Goal: Transaction & Acquisition: Subscribe to service/newsletter

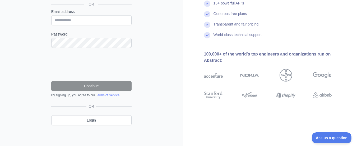
scroll to position [31, 0]
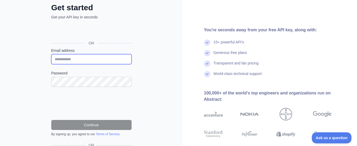
click at [100, 60] on input "Email address" at bounding box center [91, 59] width 80 height 10
type input "**********"
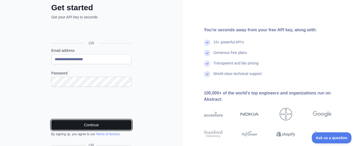
click at [75, 123] on button "Continue" at bounding box center [91, 125] width 80 height 10
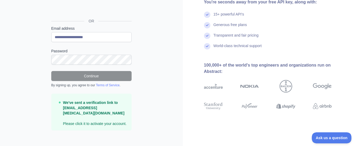
scroll to position [0, 0]
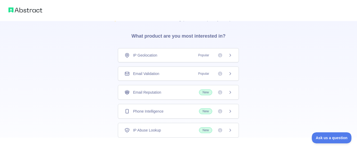
click at [177, 74] on div "Email Validation Popular" at bounding box center [178, 73] width 108 height 5
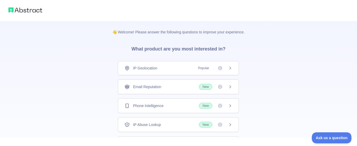
scroll to position [48, 0]
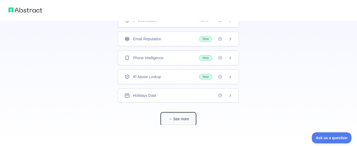
click at [177, 118] on button "See more" at bounding box center [178, 119] width 34 height 12
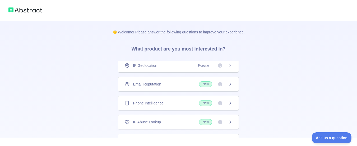
scroll to position [0, 0]
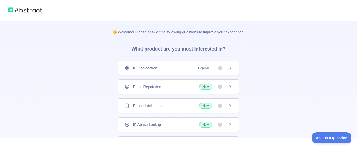
click at [179, 91] on div "Email Reputation New" at bounding box center [178, 87] width 121 height 15
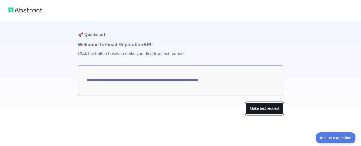
click at [254, 106] on button "Make test request" at bounding box center [263, 109] width 37 height 12
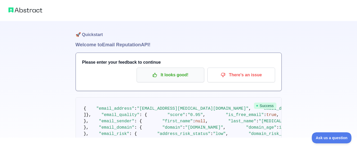
scroll to position [0, 0]
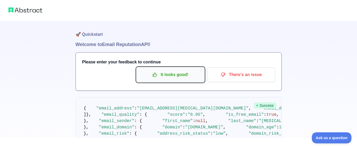
click at [174, 77] on p "It looks good!" at bounding box center [170, 74] width 60 height 9
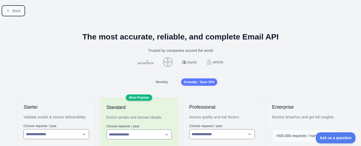
click at [11, 12] on button "Back" at bounding box center [13, 10] width 21 height 9
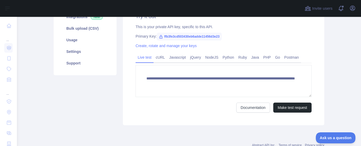
scroll to position [59, 0]
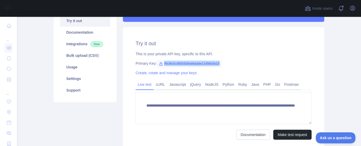
drag, startPoint x: 161, startPoint y: 63, endPoint x: 219, endPoint y: 64, distance: 57.8
click at [219, 64] on span "ffb3fe3cd503430eb6adde11456d3e23" at bounding box center [189, 64] width 65 height 8
copy span "ffb3fe3cd503430eb6adde11456d3e23"
click at [256, 36] on div "**********" at bounding box center [223, 90] width 201 height 126
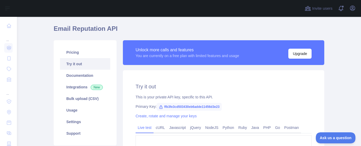
scroll to position [0, 0]
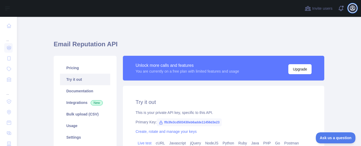
click at [349, 8] on button "Open user menu" at bounding box center [352, 8] width 8 height 8
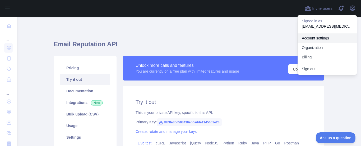
click at [313, 40] on link "Account settings" at bounding box center [326, 39] width 59 height 10
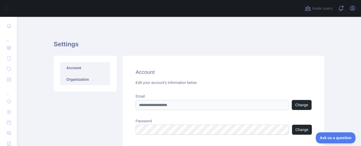
click at [94, 82] on link "Organization" at bounding box center [85, 80] width 50 height 12
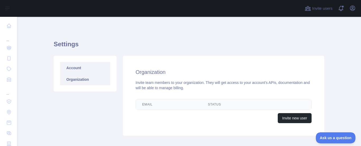
click at [89, 67] on link "Account" at bounding box center [85, 68] width 50 height 12
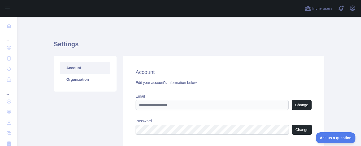
scroll to position [40, 0]
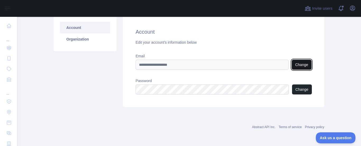
click at [302, 62] on button "Change" at bounding box center [301, 65] width 20 height 10
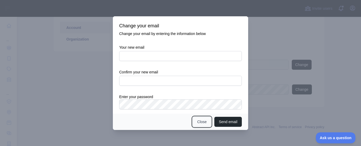
click at [205, 123] on button "Close" at bounding box center [201, 122] width 18 height 10
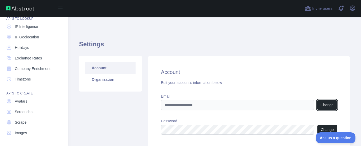
scroll to position [0, 0]
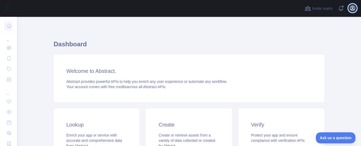
click at [354, 7] on icon "button" at bounding box center [352, 8] width 6 height 6
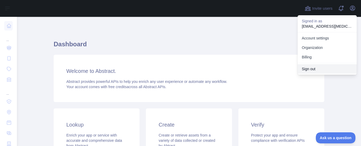
click at [317, 68] on button "Sign out" at bounding box center [326, 69] width 59 height 10
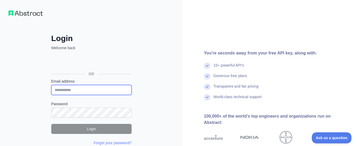
click at [103, 93] on input "Email address" at bounding box center [91, 90] width 80 height 10
click at [109, 87] on input "Email address" at bounding box center [91, 90] width 80 height 10
type input "**********"
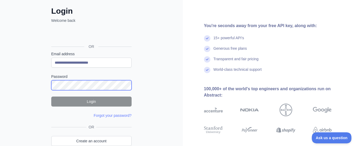
scroll to position [27, 0]
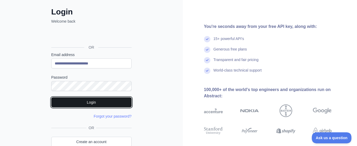
click at [60, 103] on button "Login" at bounding box center [91, 103] width 80 height 10
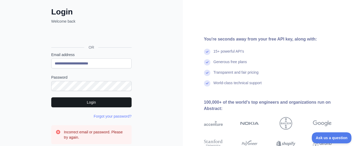
scroll to position [80, 0]
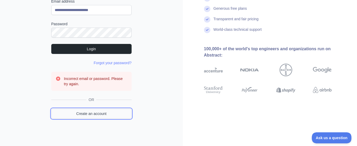
click at [67, 111] on link "Create an account" at bounding box center [91, 114] width 80 height 10
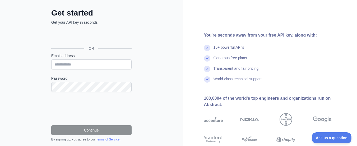
scroll to position [12, 0]
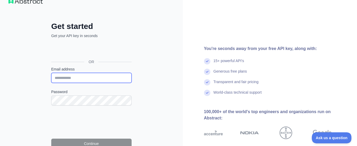
click at [85, 76] on input "Email address" at bounding box center [91, 78] width 80 height 10
type input "**********"
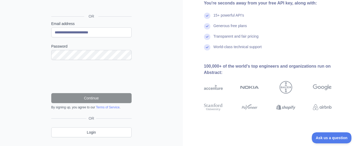
scroll to position [58, 0]
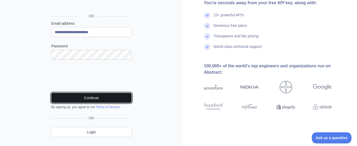
click at [84, 94] on button "Continue" at bounding box center [91, 98] width 80 height 10
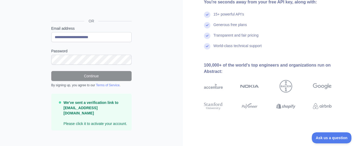
scroll to position [0, 0]
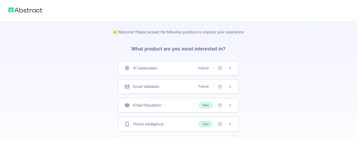
click at [178, 89] on div "Email Validation Popular" at bounding box center [178, 87] width 121 height 14
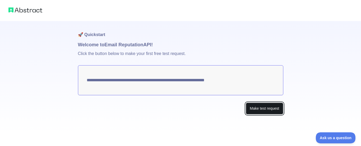
click at [263, 110] on button "Make test request" at bounding box center [263, 109] width 37 height 12
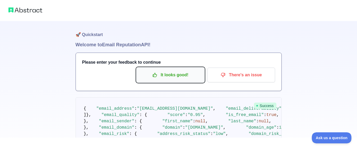
click at [182, 74] on p "It looks good!" at bounding box center [170, 75] width 60 height 9
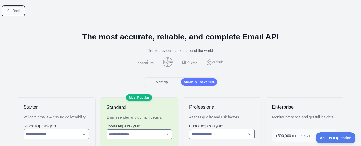
click at [19, 9] on span "Back" at bounding box center [16, 11] width 8 height 4
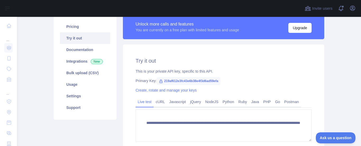
scroll to position [42, 0]
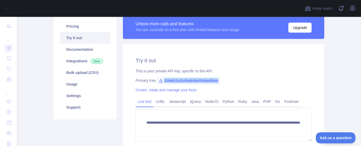
drag, startPoint x: 161, startPoint y: 79, endPoint x: 219, endPoint y: 83, distance: 58.4
click at [219, 83] on div "Primary Key: 219af612e3fc43e6b38e4f3d6ad59efa" at bounding box center [223, 80] width 176 height 5
copy span "219af612e3fc43e6b38e4f3d6ad59efa"
